Goal: Task Accomplishment & Management: Manage account settings

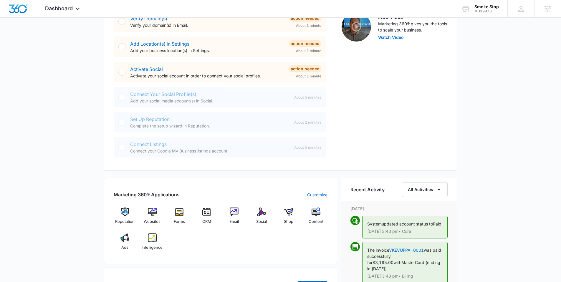
scroll to position [223, 0]
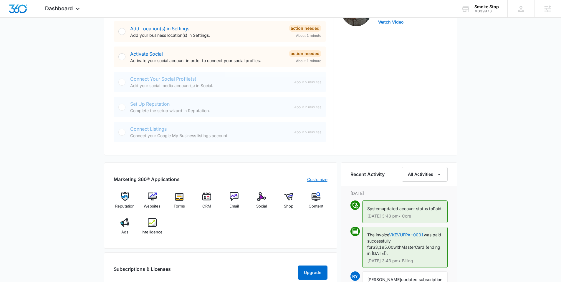
click at [312, 177] on link "Customize" at bounding box center [317, 180] width 20 height 6
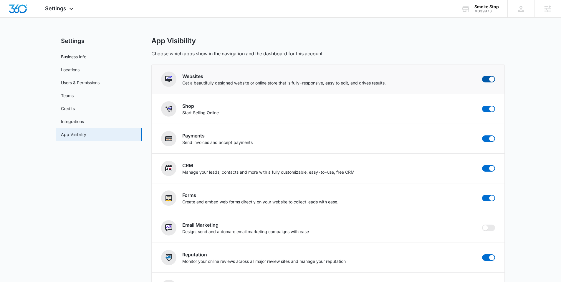
click at [491, 77] on span at bounding box center [492, 79] width 5 height 5
click at [482, 76] on input "checkbox" at bounding box center [482, 76] width 0 height 0
checkbox input "false"
click at [487, 109] on span at bounding box center [488, 109] width 13 height 6
click at [482, 106] on input "checkbox" at bounding box center [482, 106] width 0 height 0
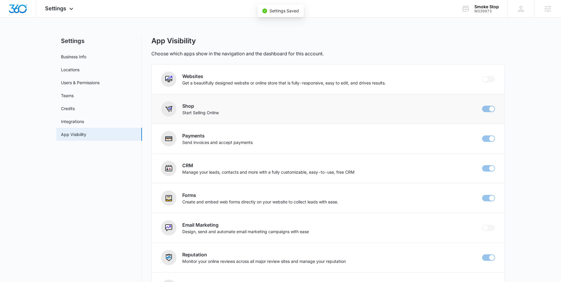
checkbox input "false"
click at [486, 140] on span at bounding box center [488, 139] width 13 height 6
click at [482, 136] on input "checkbox" at bounding box center [482, 135] width 0 height 0
checkbox input "false"
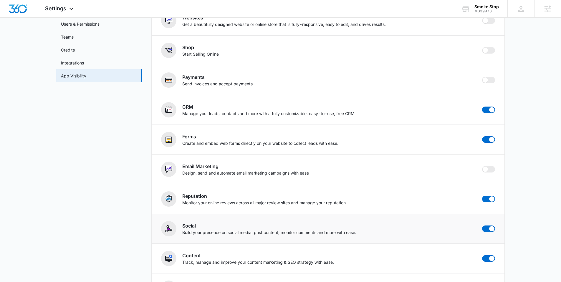
scroll to position [117, 0]
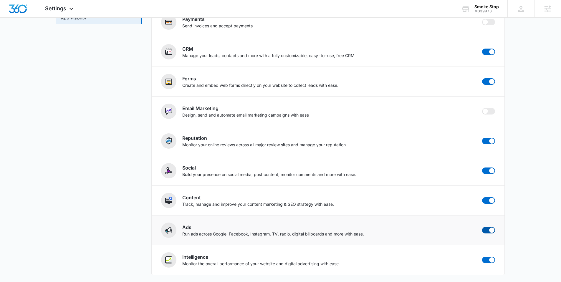
click at [486, 230] on span at bounding box center [488, 230] width 13 height 6
click at [482, 227] on input "checkbox" at bounding box center [482, 227] width 0 height 0
checkbox input "false"
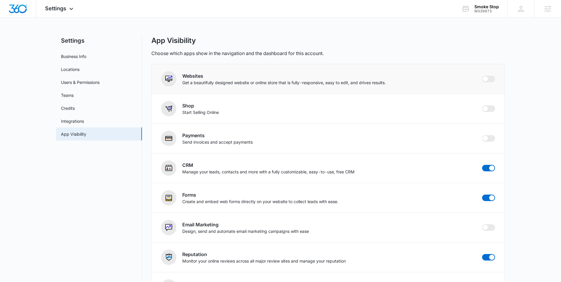
scroll to position [0, 0]
click at [19, 8] on img "Dashboard" at bounding box center [18, 8] width 19 height 9
